Goal: Task Accomplishment & Management: Manage account settings

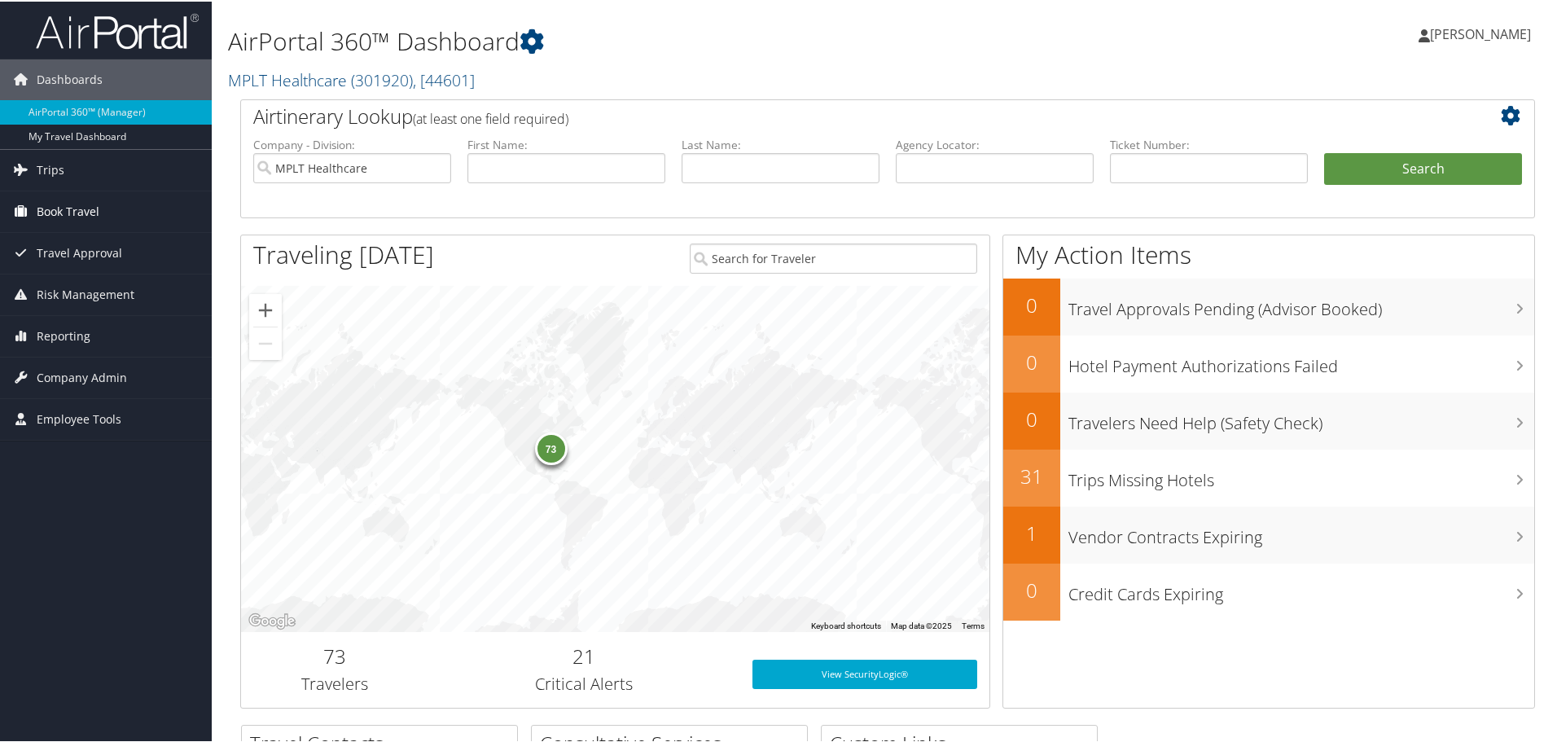
click at [131, 208] on link "Book Travel" at bounding box center [106, 210] width 212 height 41
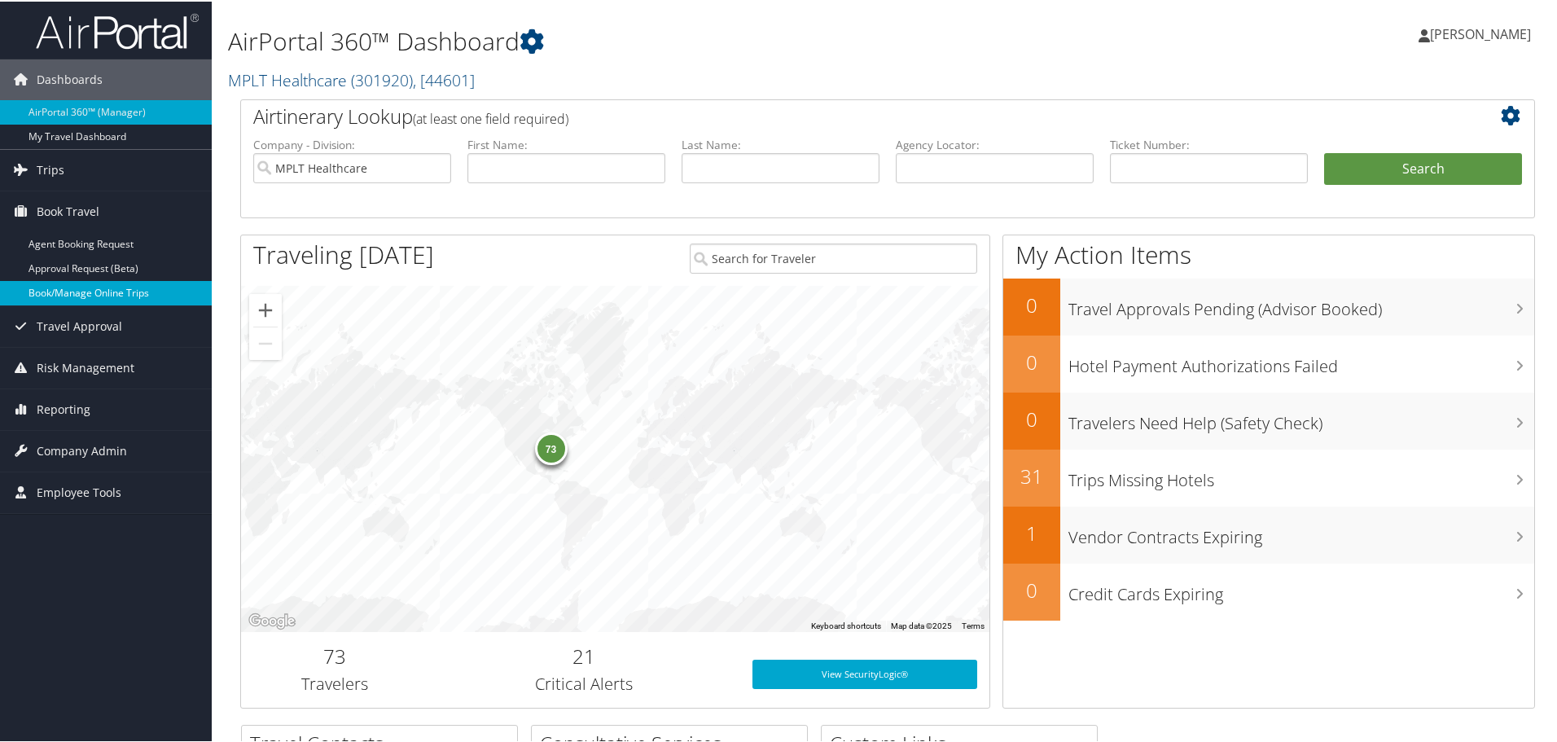
click at [103, 290] on link "Book/Manage Online Trips" at bounding box center [106, 291] width 212 height 24
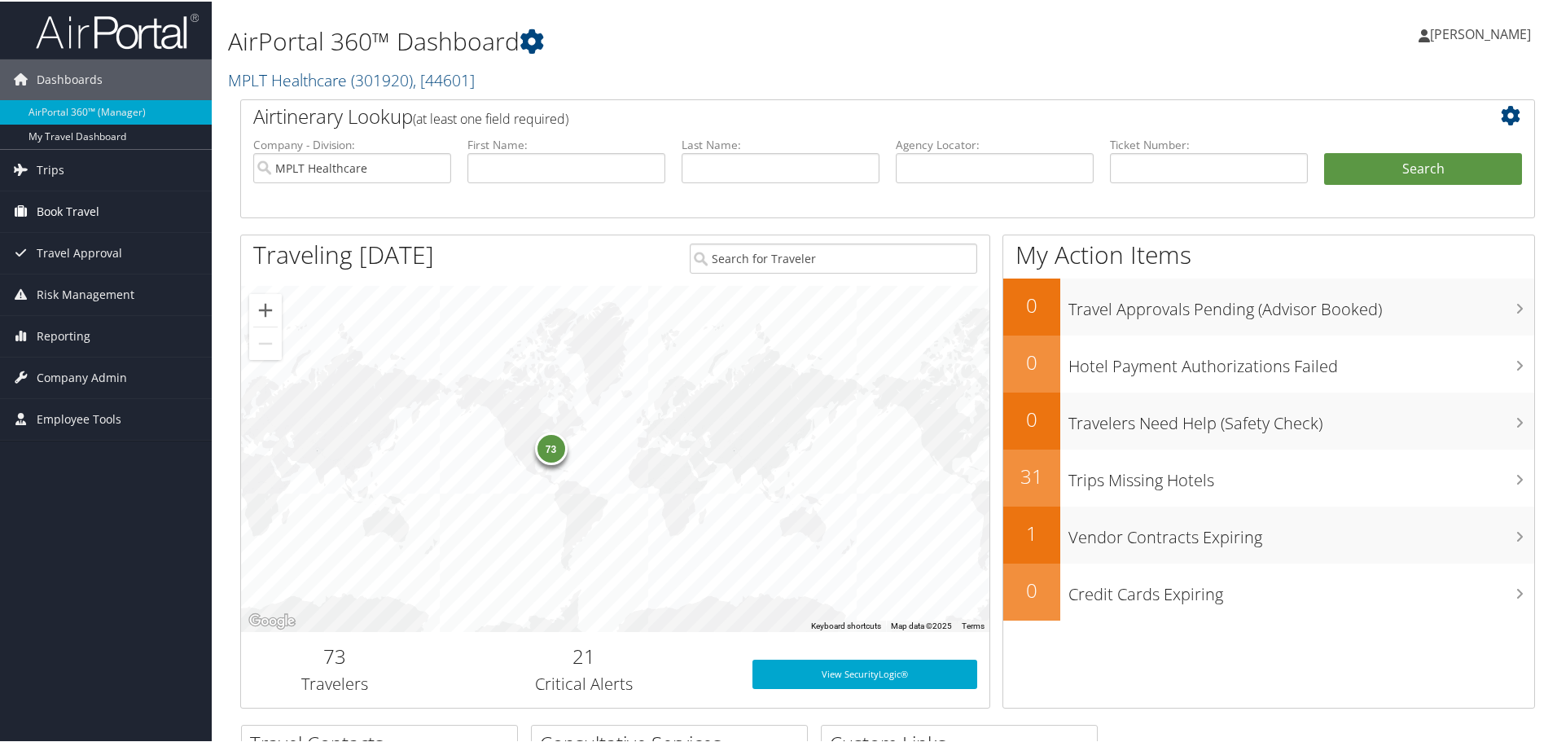
click at [61, 216] on span "Book Travel" at bounding box center [68, 210] width 63 height 41
click at [68, 194] on span "Book Travel" at bounding box center [68, 210] width 63 height 41
click at [98, 373] on span "Company Admin" at bounding box center [82, 376] width 90 height 41
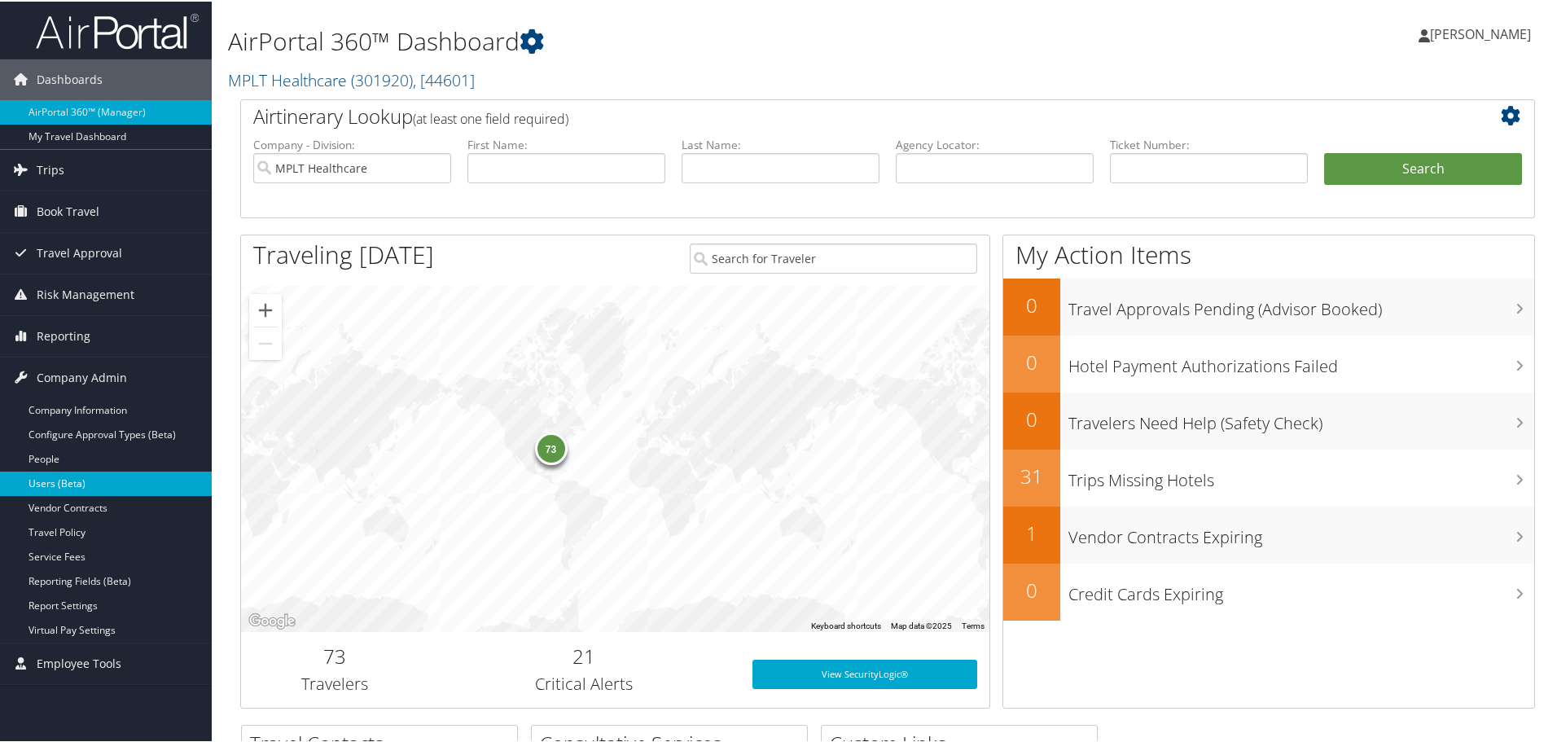
click at [72, 480] on link "Users (Beta)" at bounding box center [106, 482] width 212 height 24
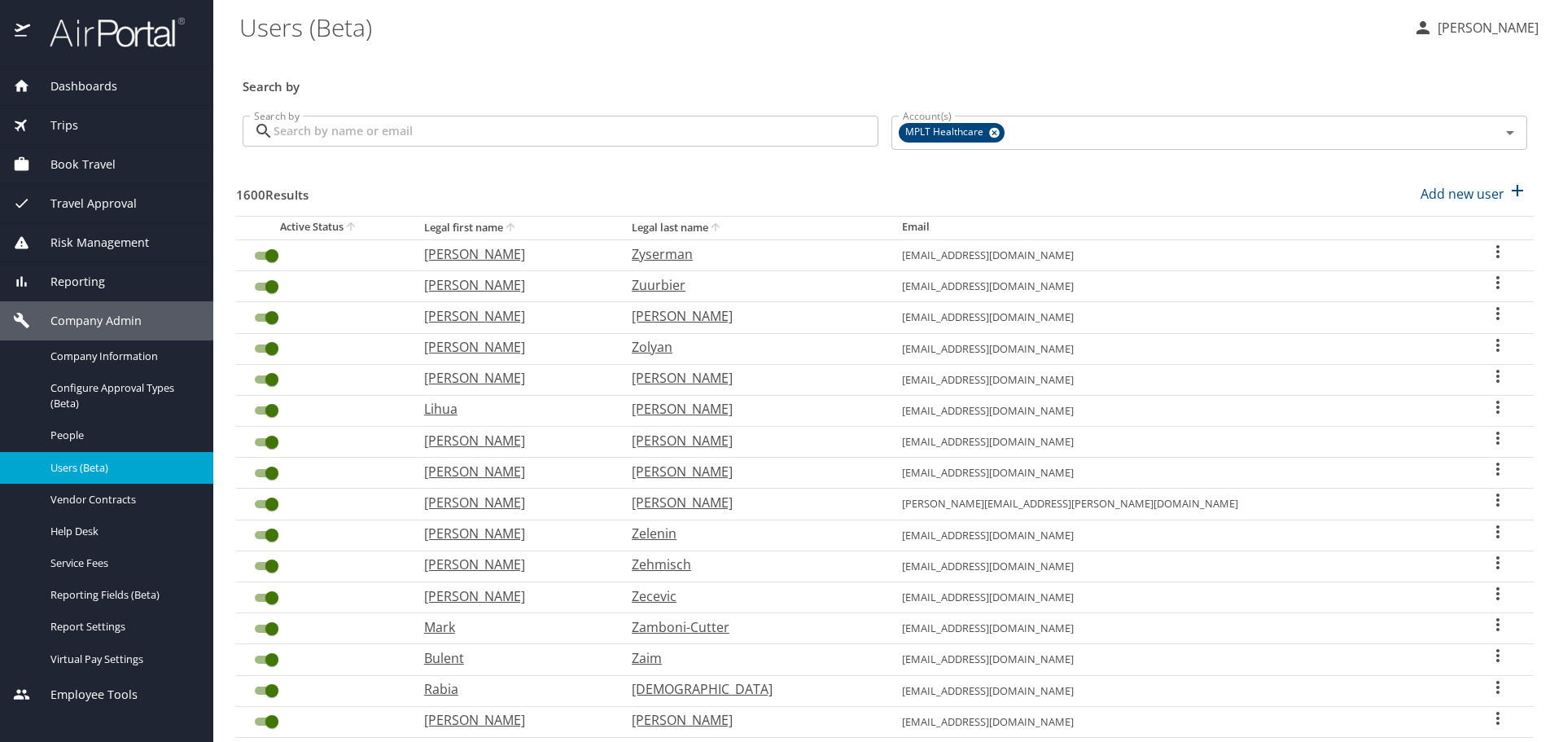
click at [381, 123] on input "Search by" at bounding box center [576, 131] width 605 height 31
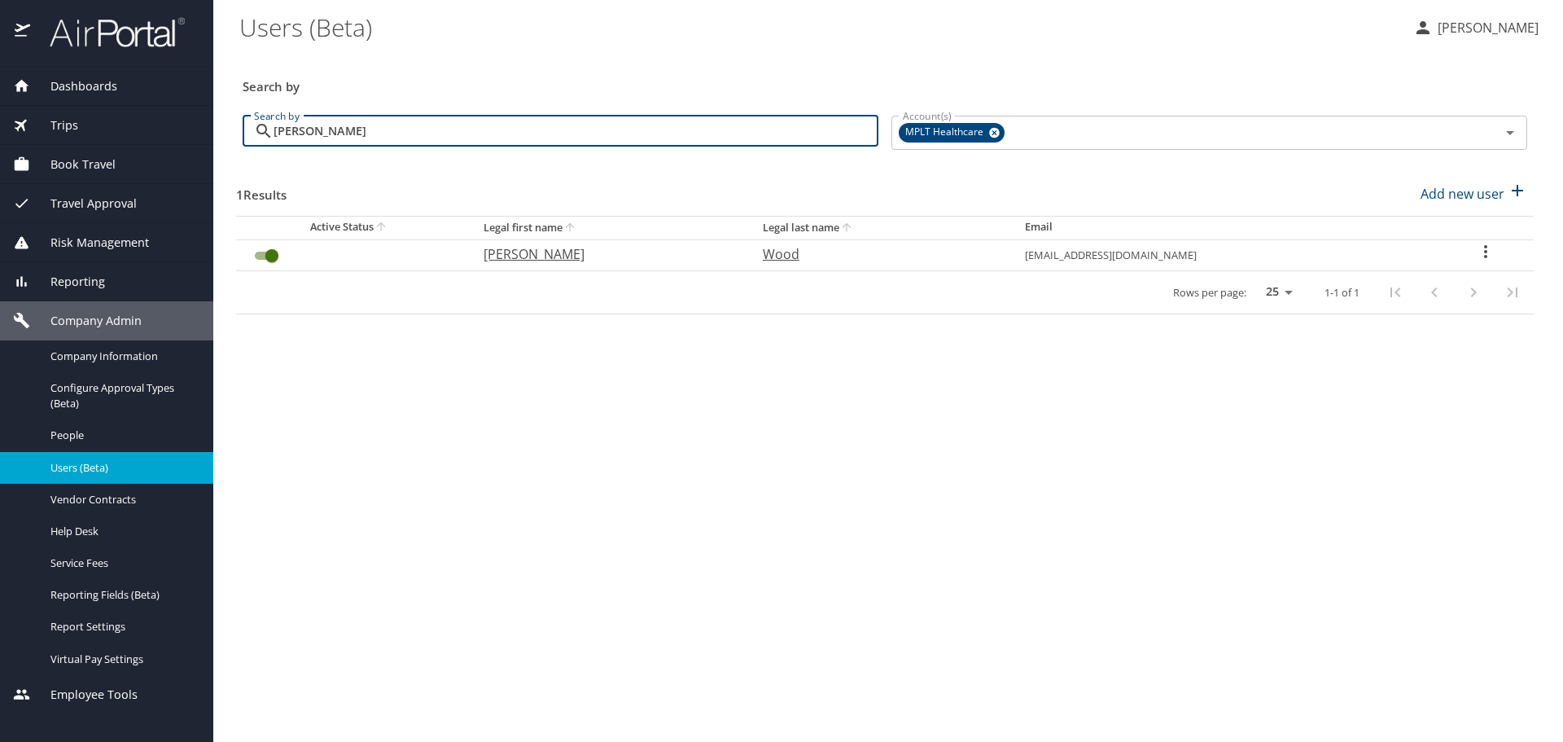
type input "harris"
